Goal: Navigation & Orientation: Find specific page/section

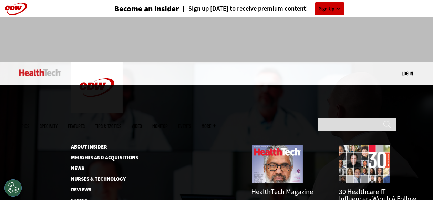
click at [216, 123] on span "More" at bounding box center [209, 125] width 14 height 5
click at [100, 144] on link "About Insider" at bounding box center [106, 146] width 71 height 5
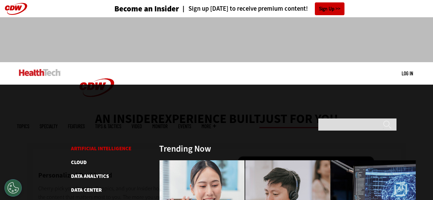
click at [74, 145] on link "Artificial Intelligence" at bounding box center [101, 148] width 60 height 7
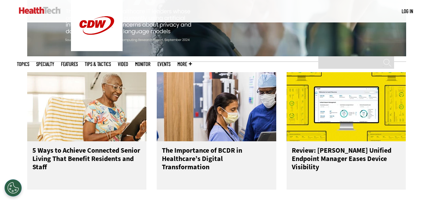
scroll to position [793, 0]
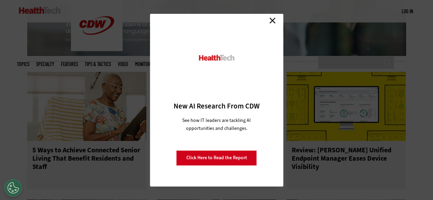
click at [274, 20] on link "Close" at bounding box center [272, 21] width 10 height 10
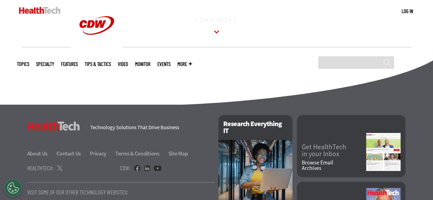
scroll to position [1172, 0]
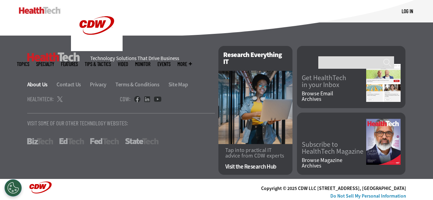
click at [31, 88] on link "About Us" at bounding box center [41, 84] width 29 height 7
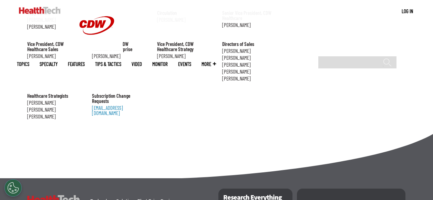
scroll to position [827, 0]
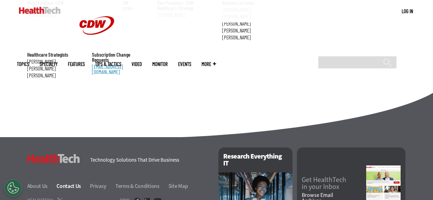
click at [62, 182] on link "Contact Us" at bounding box center [73, 185] width 32 height 7
